Goal: Download file/media

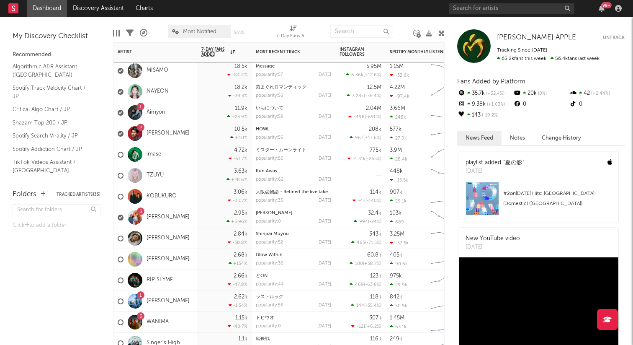
click at [160, 107] on div "1 Aimyon" at bounding box center [142, 112] width 48 height 24
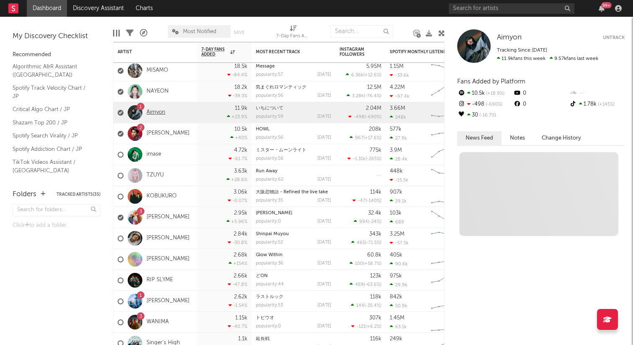
click at [158, 110] on link "Aimyon" at bounding box center [156, 112] width 19 height 7
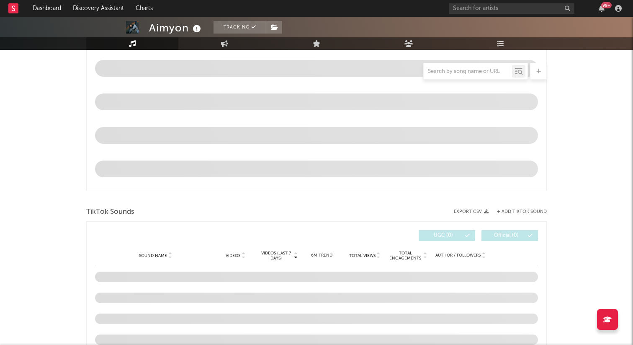
select select "6m"
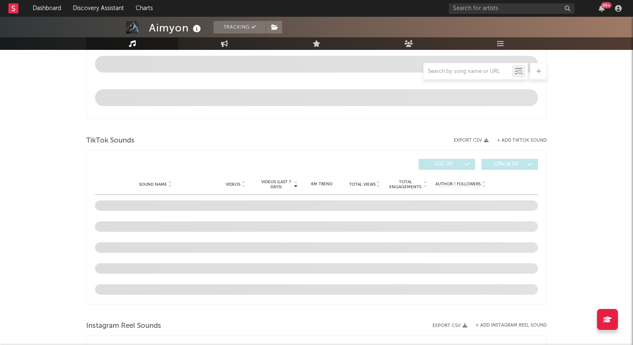
scroll to position [489, 0]
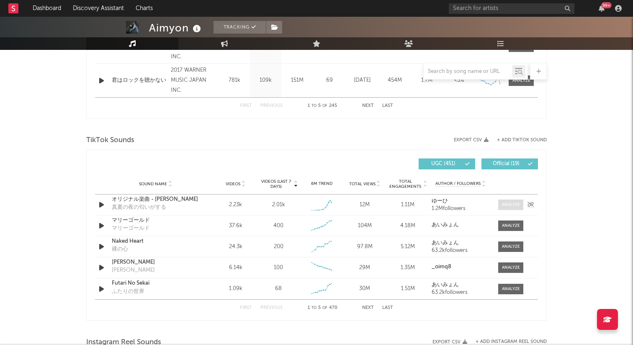
click at [510, 206] on div at bounding box center [511, 204] width 18 height 6
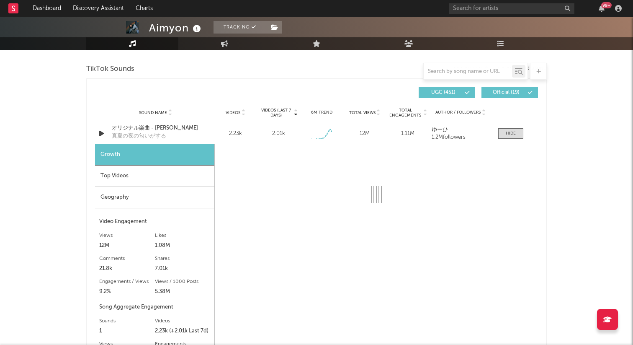
scroll to position [626, 0]
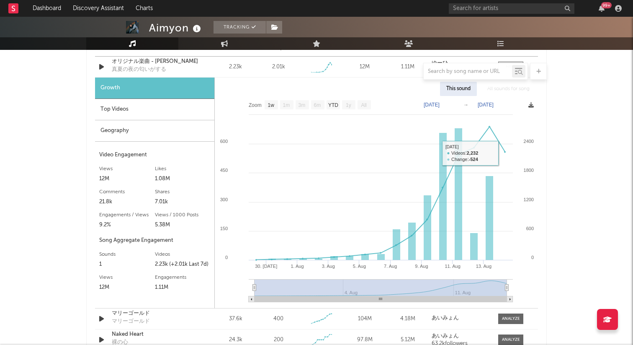
click at [530, 106] on icon at bounding box center [530, 104] width 5 height 5
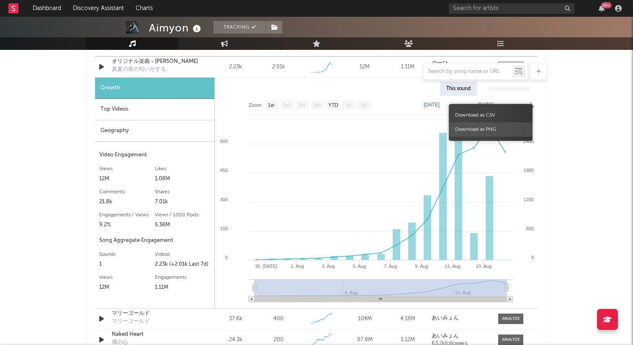
click at [491, 128] on span "Download as PNG" at bounding box center [491, 129] width 84 height 14
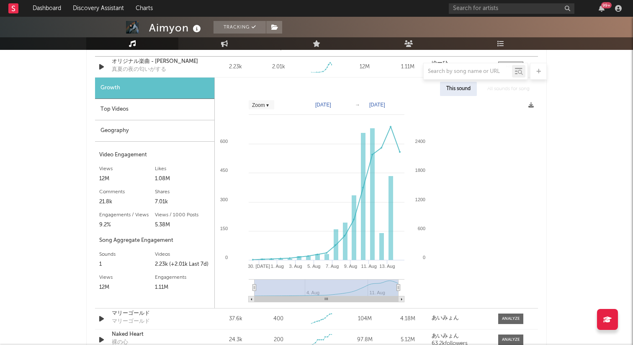
select select "Zoom"
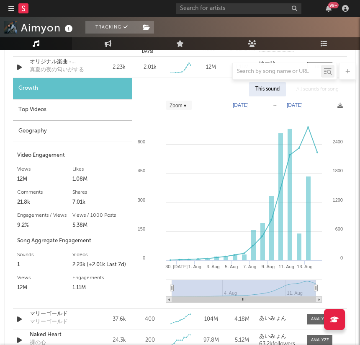
scroll to position [666, 0]
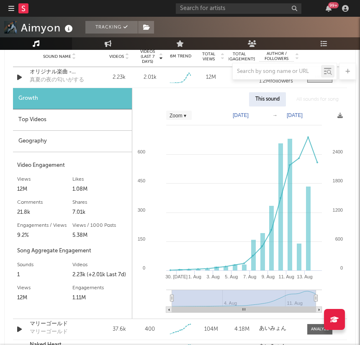
click at [65, 72] on div at bounding box center [180, 71] width 352 height 17
click at [63, 71] on div at bounding box center [180, 71] width 352 height 17
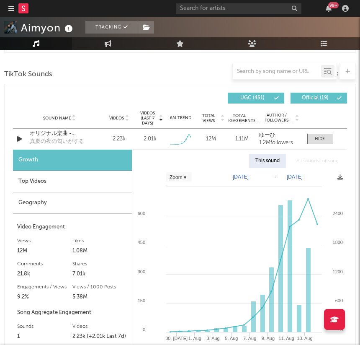
scroll to position [577, 0]
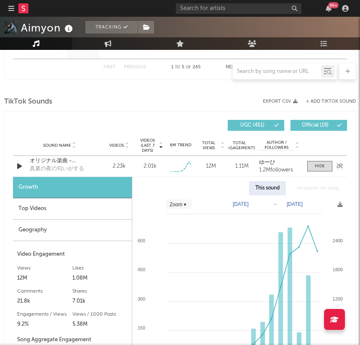
click at [72, 162] on div "オリジナル楽曲 - [PERSON_NAME]" at bounding box center [59, 161] width 59 height 8
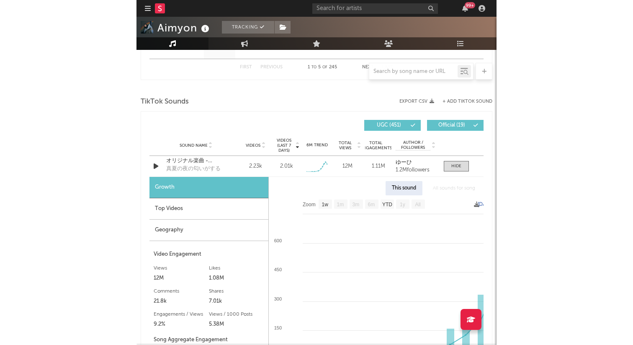
scroll to position [527, 0]
